Goal: Task Accomplishment & Management: Use online tool/utility

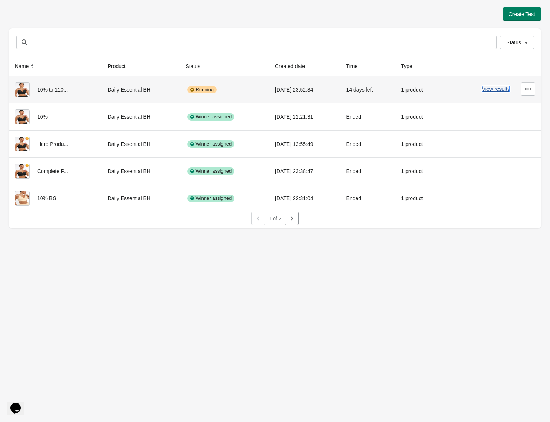
click at [501, 86] on button "View results" at bounding box center [496, 89] width 28 height 6
click at [488, 87] on button "View results" at bounding box center [496, 89] width 28 height 6
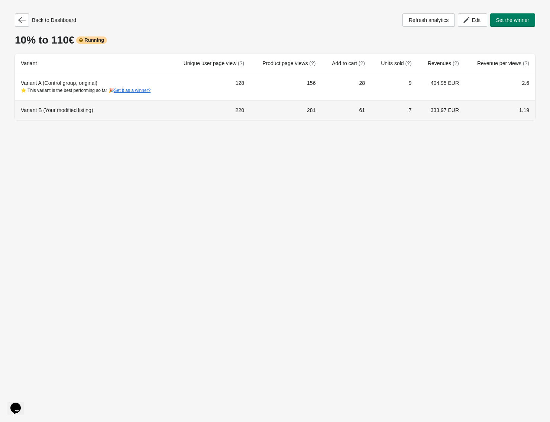
click at [353, 116] on td "61" at bounding box center [346, 110] width 49 height 20
click at [354, 116] on td "61" at bounding box center [346, 110] width 49 height 20
click at [365, 111] on td "61" at bounding box center [346, 110] width 49 height 20
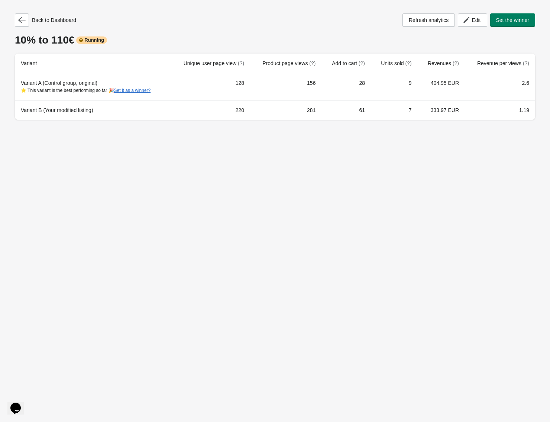
click at [378, 146] on div "Back to Dashboard Refresh analytics Edit Set the winner 10% to 110€ Running Var…" at bounding box center [275, 211] width 550 height 422
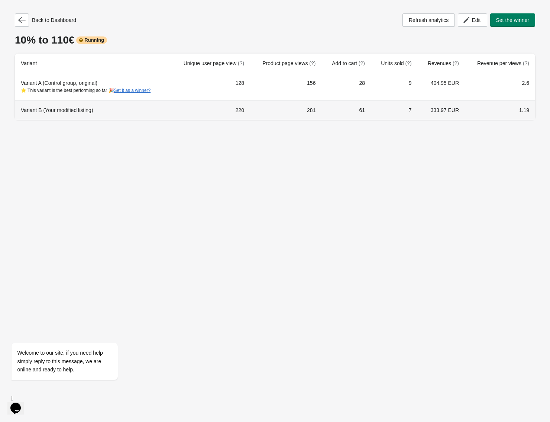
click at [367, 111] on td "61" at bounding box center [346, 110] width 49 height 20
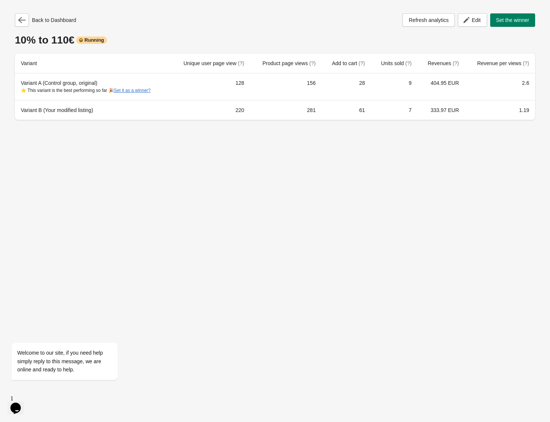
click at [376, 182] on div "Back to Dashboard Refresh analytics Edit Set the winner 10% to 110€ Running Var…" at bounding box center [275, 211] width 550 height 422
